Goal: Information Seeking & Learning: Learn about a topic

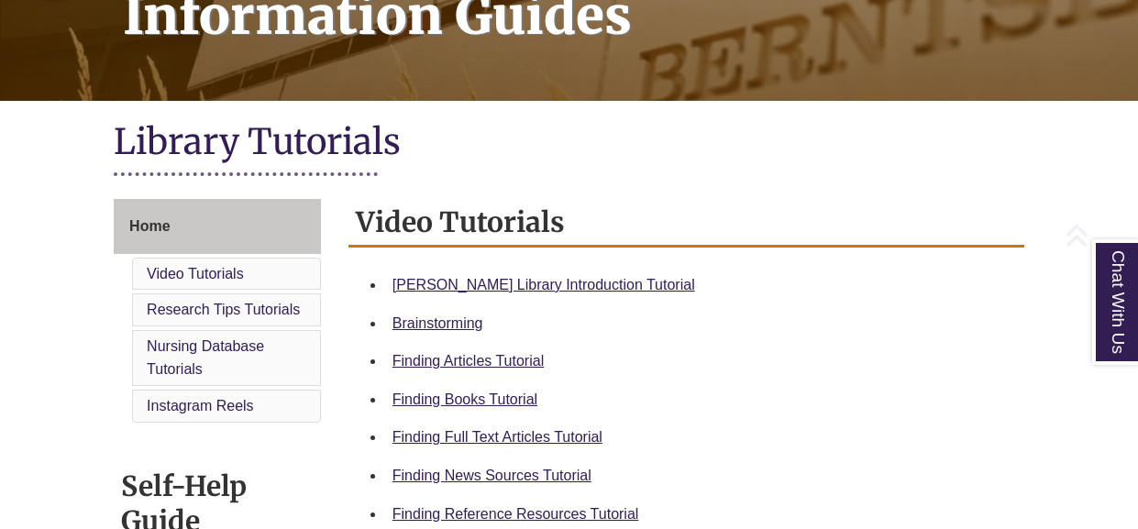
scroll to position [366, 0]
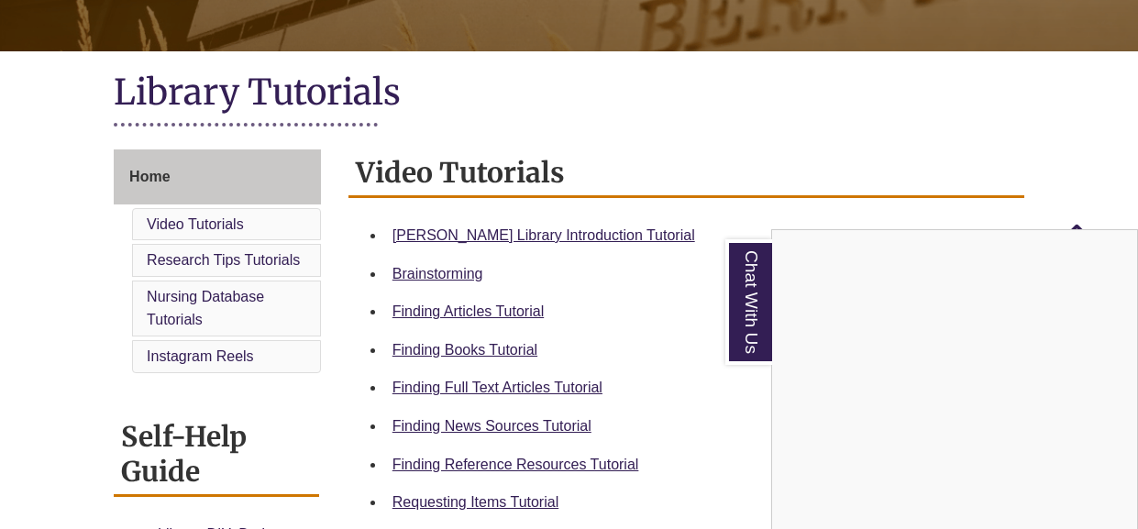
click at [453, 233] on div "Chat With Us" at bounding box center [569, 264] width 1138 height 529
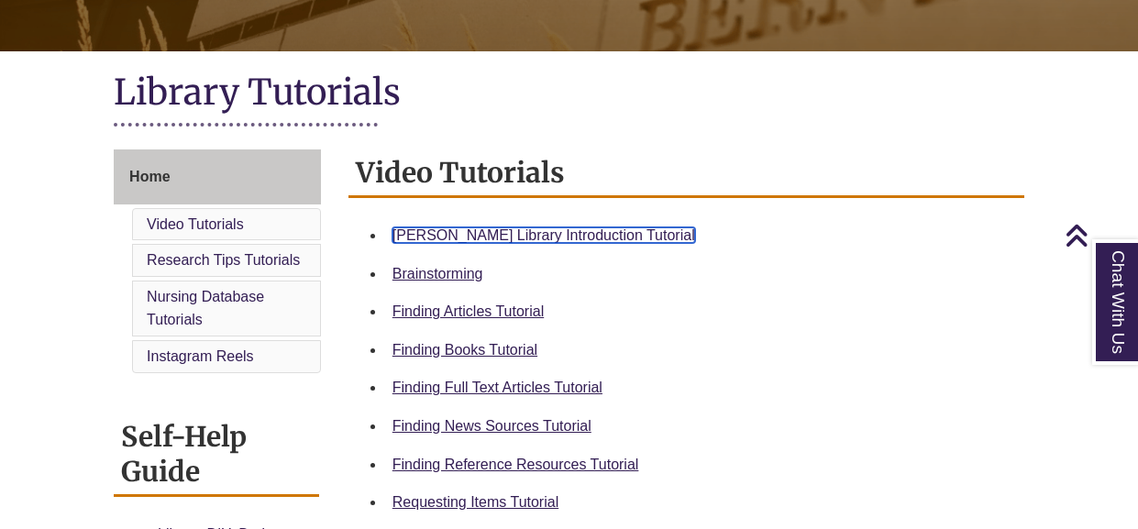
click at [453, 233] on link "Berntsen Library Introduction Tutorial" at bounding box center [543, 235] width 303 height 16
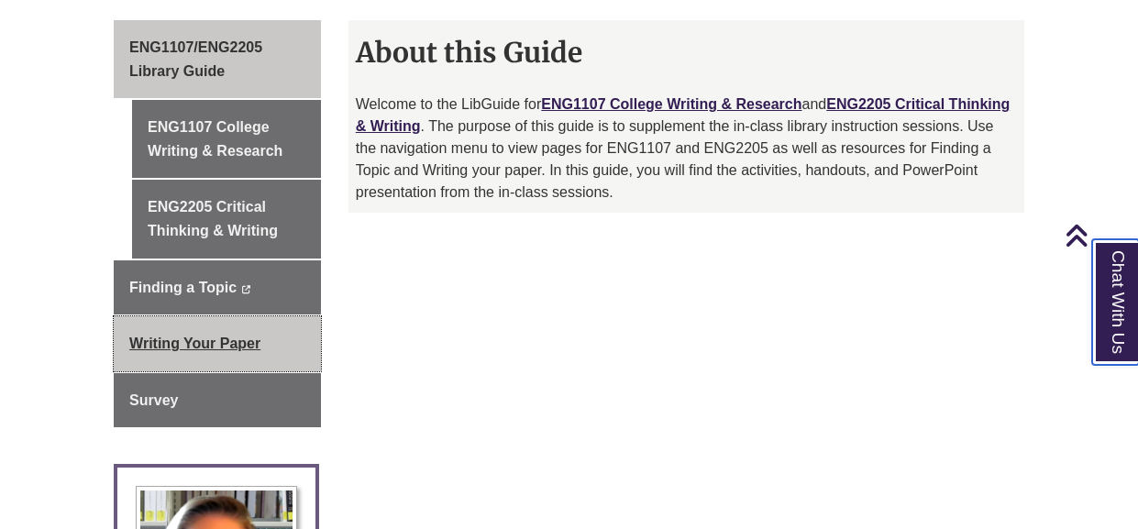
scroll to position [518, 0]
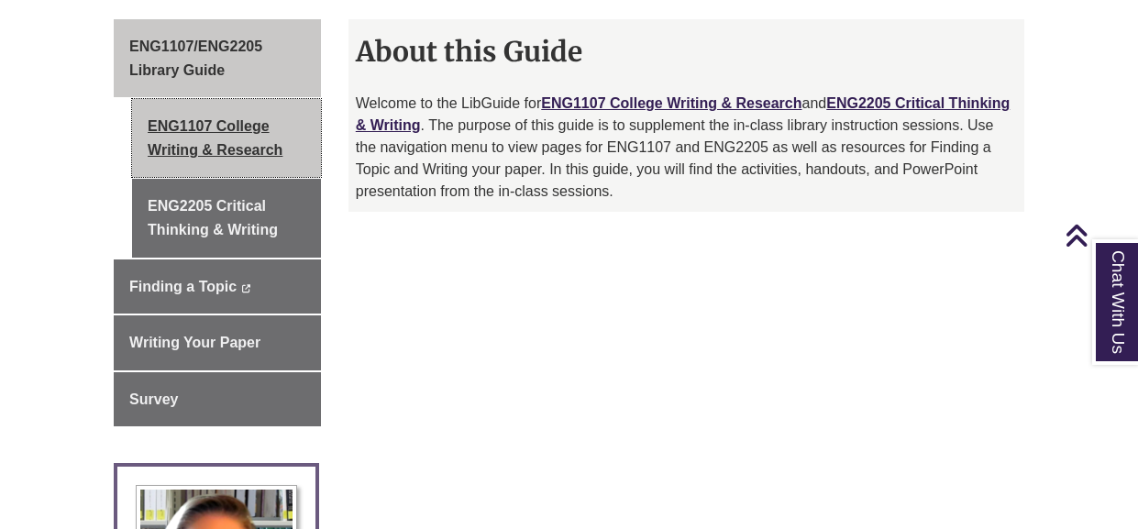
click at [231, 149] on link "ENG1107 College Writing & Research" at bounding box center [226, 138] width 189 height 78
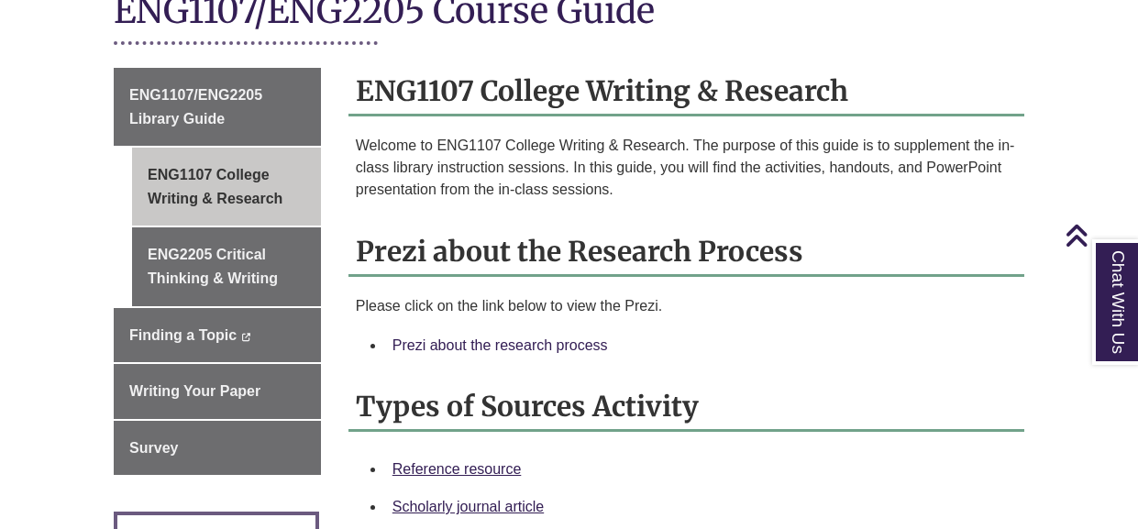
scroll to position [470, 0]
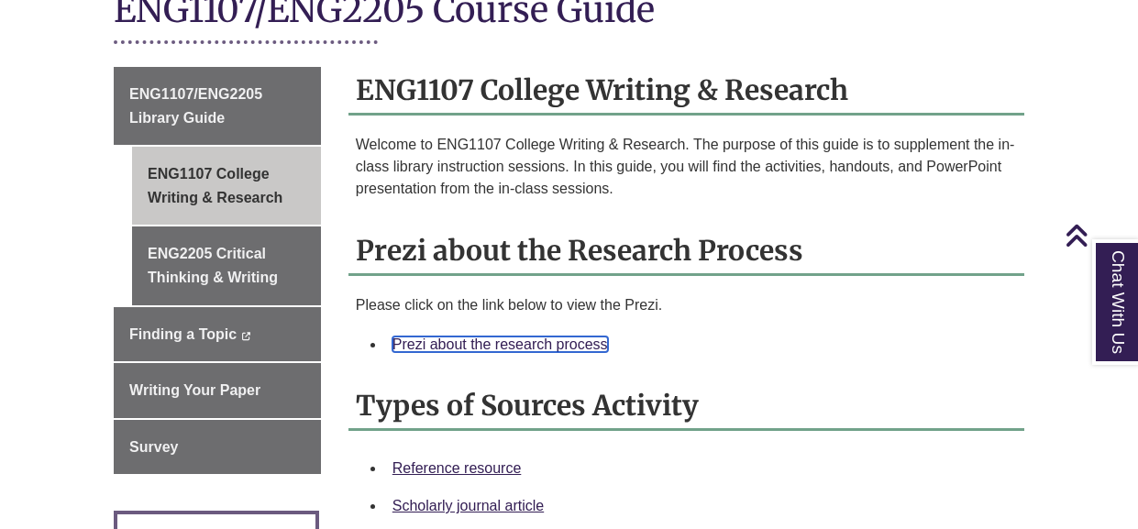
click at [436, 336] on link "Prezi about the research process" at bounding box center [499, 344] width 215 height 16
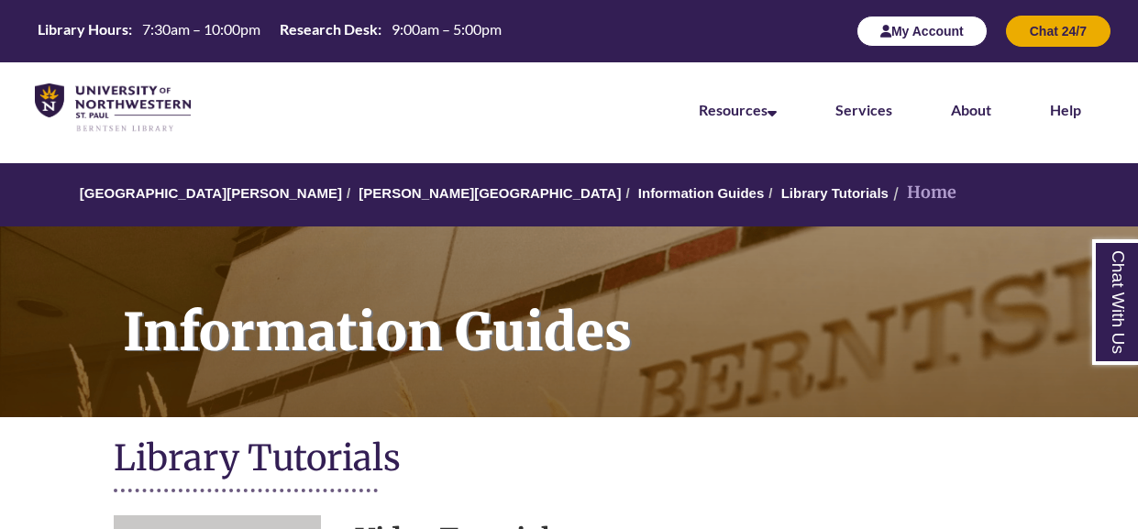
click at [943, 32] on button "My Account" at bounding box center [921, 31] width 131 height 31
